Goal: Check status: Check status

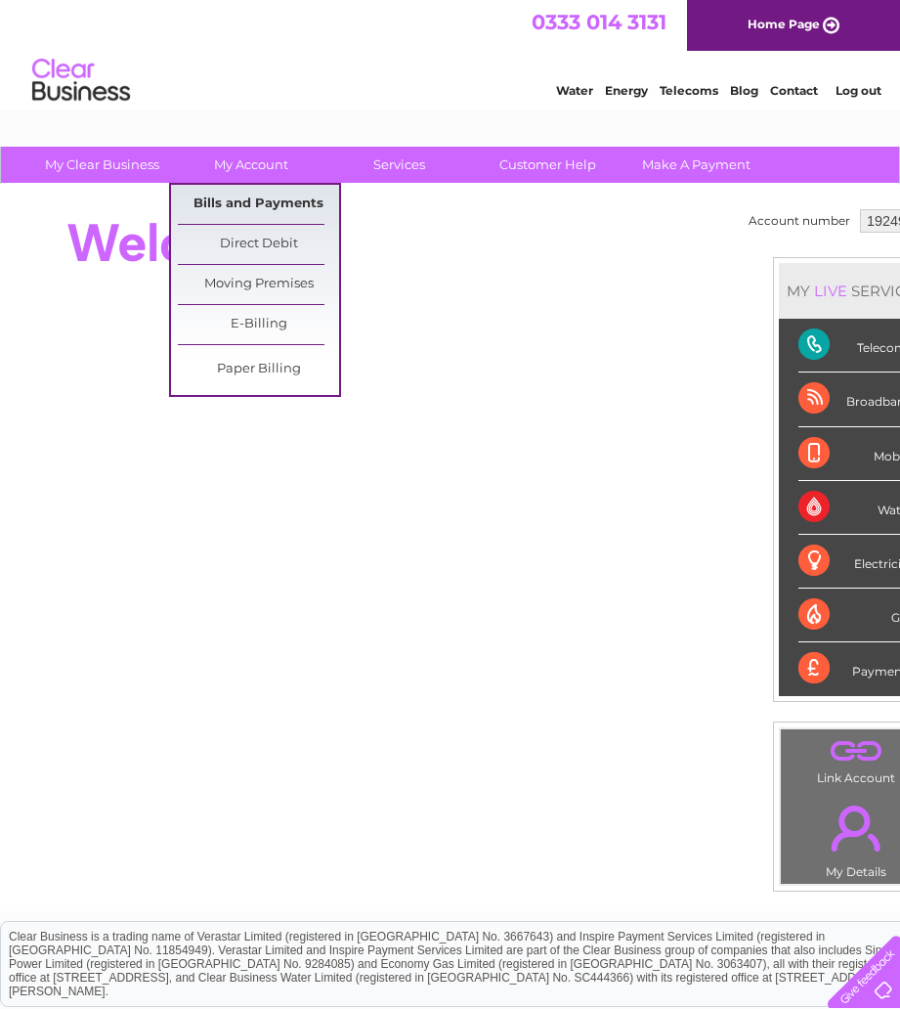
click at [285, 206] on link "Bills and Payments" at bounding box center [258, 204] width 161 height 39
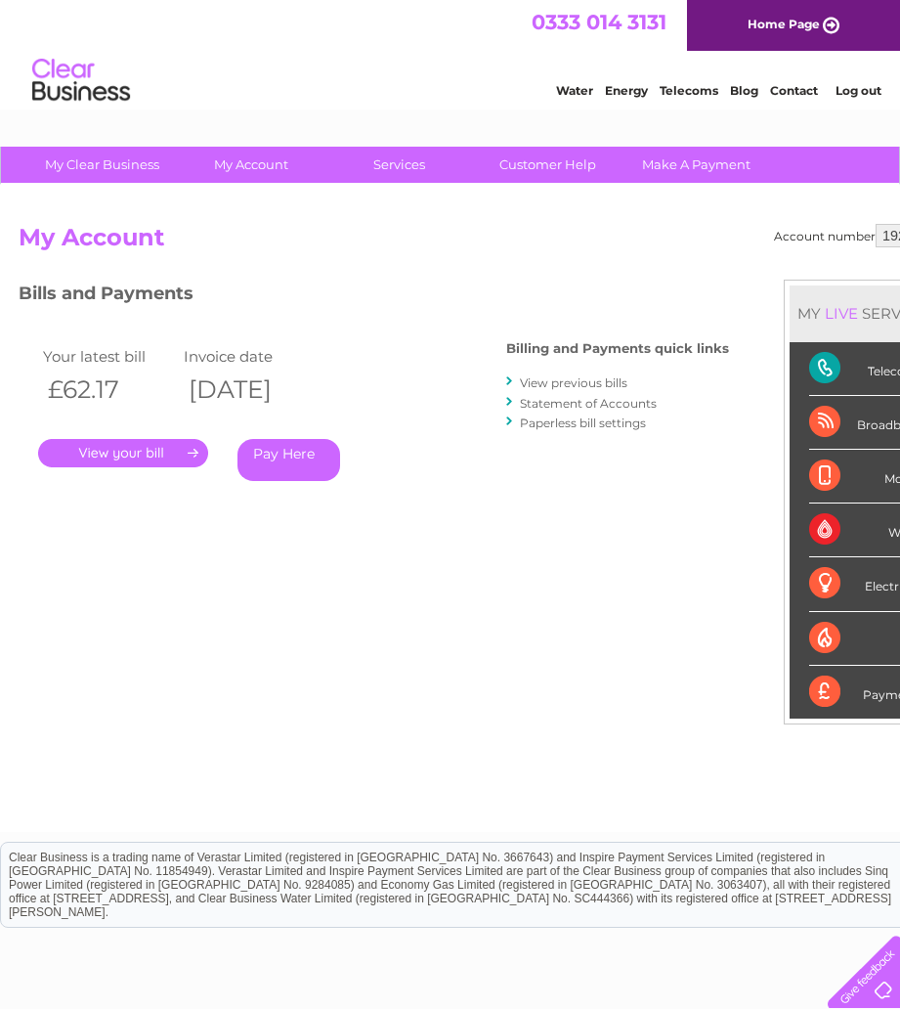
click at [168, 452] on link "." at bounding box center [123, 453] width 170 height 28
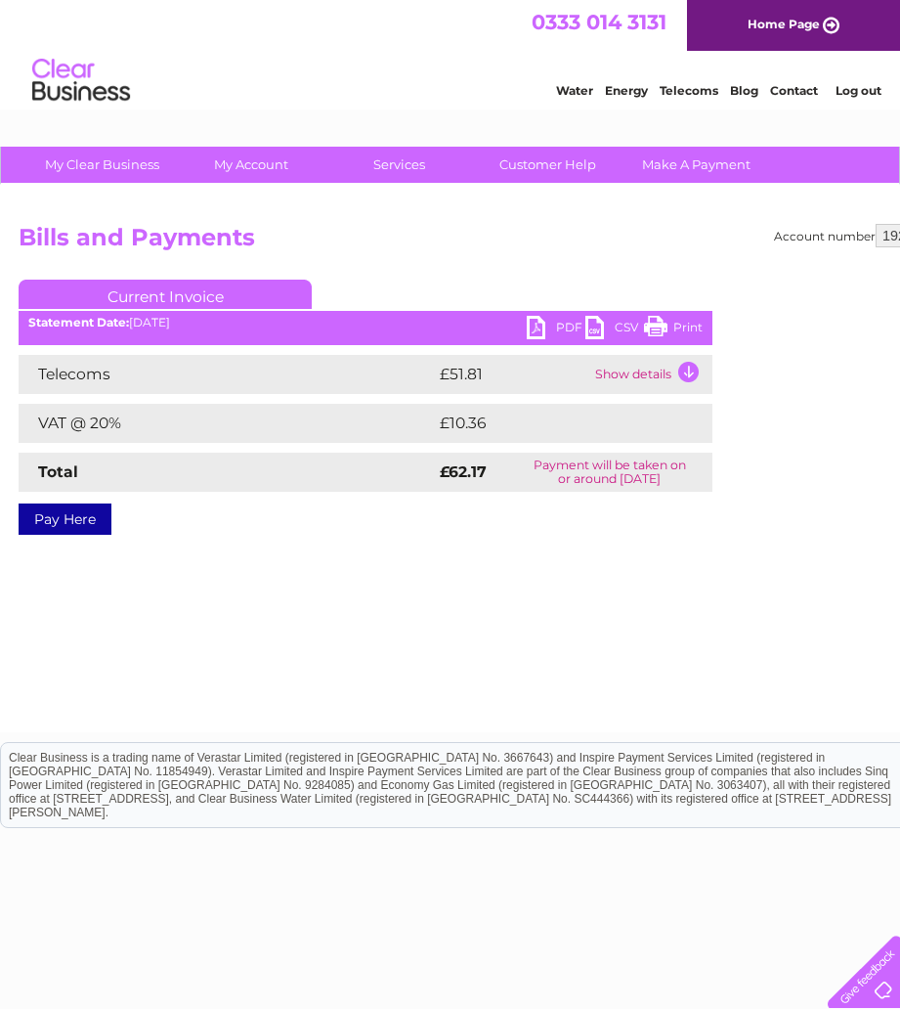
click at [561, 326] on link "PDF" at bounding box center [556, 330] width 59 height 28
click at [853, 91] on link "Log out" at bounding box center [859, 90] width 46 height 15
